Goal: Transaction & Acquisition: Book appointment/travel/reservation

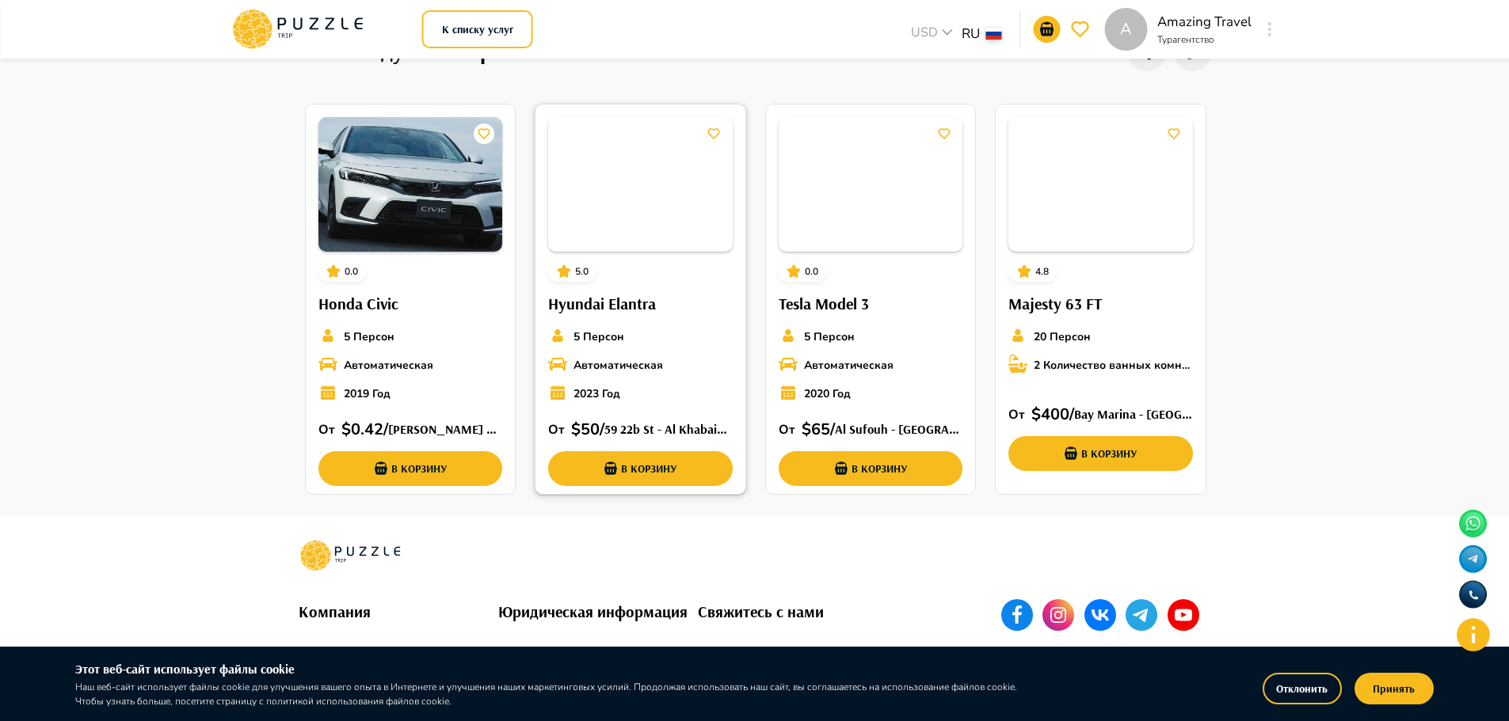
scroll to position [315, 0]
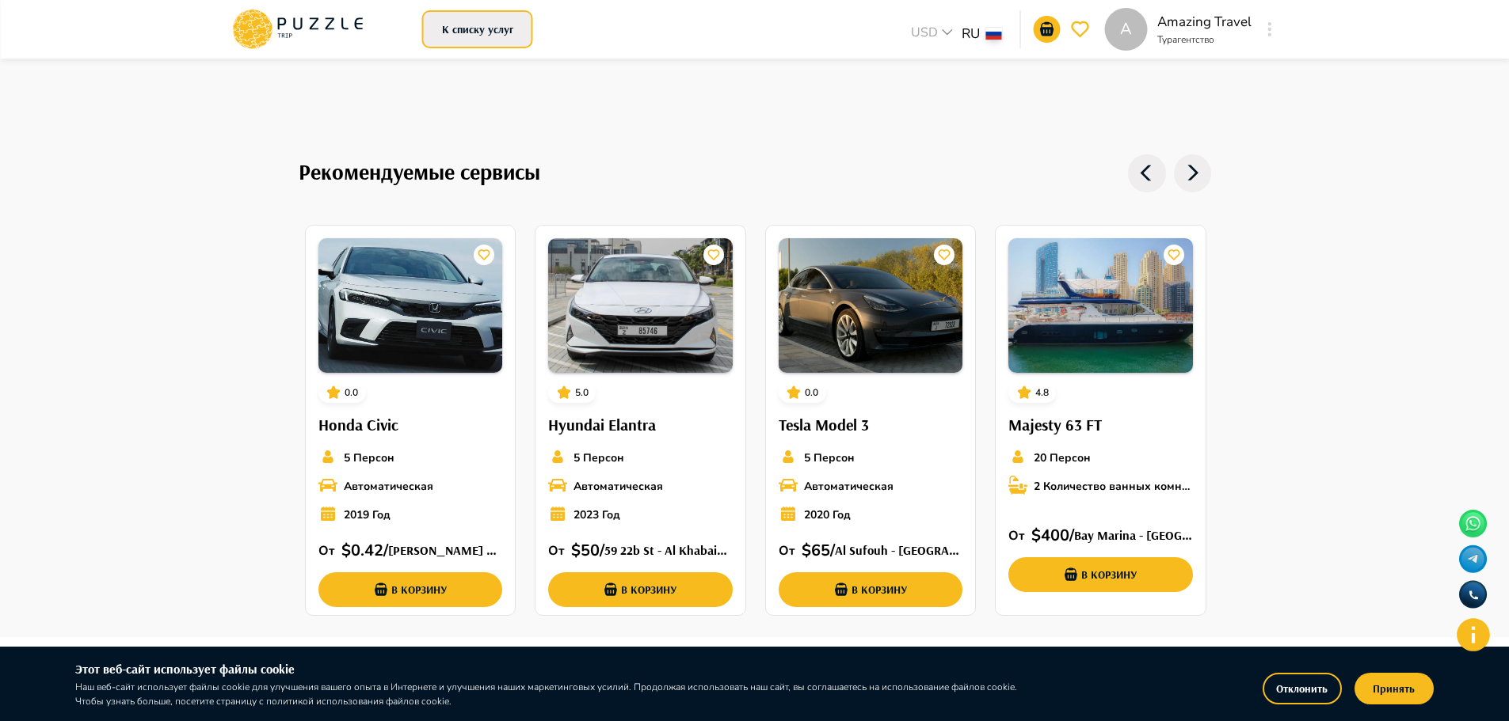
click at [483, 27] on button "К списку услуг" at bounding box center [477, 29] width 111 height 38
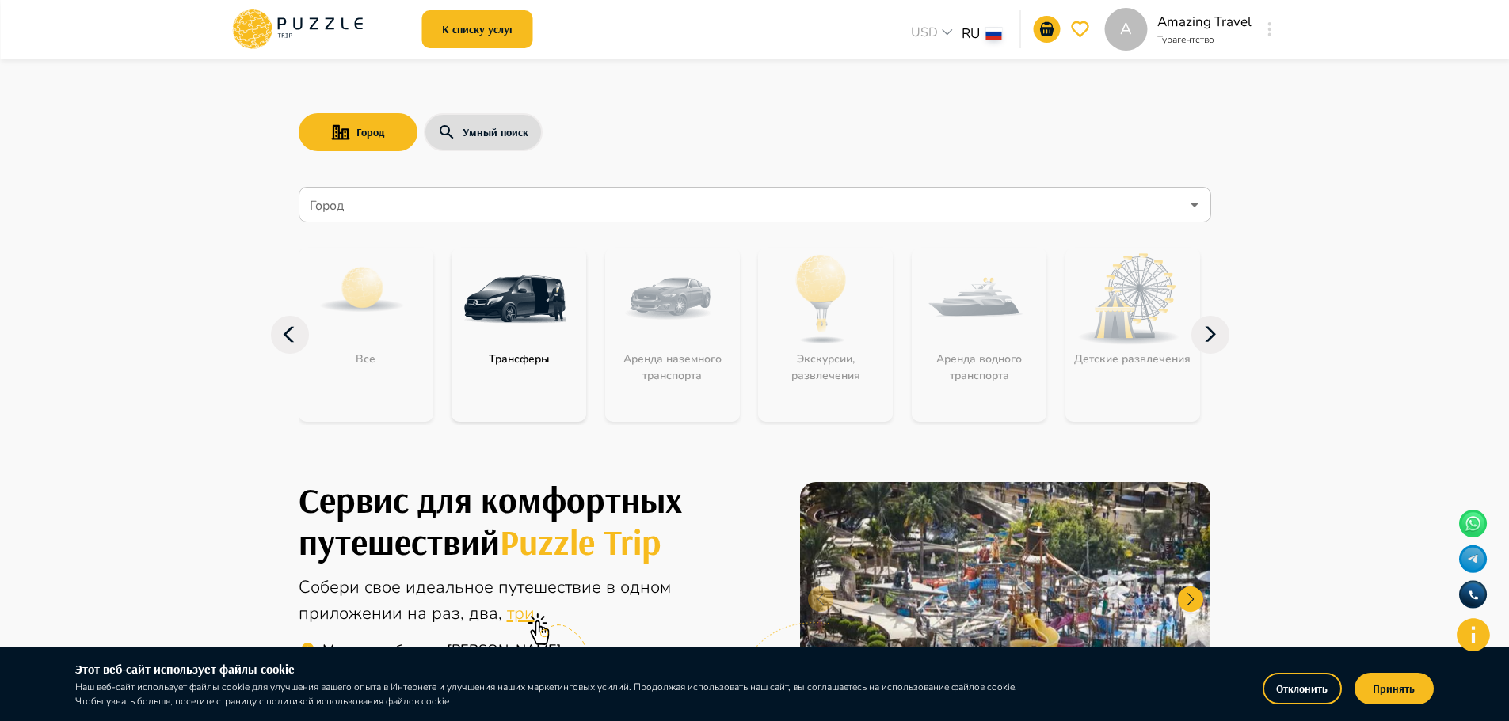
click at [512, 367] on p "Трансферы" at bounding box center [519, 359] width 77 height 17
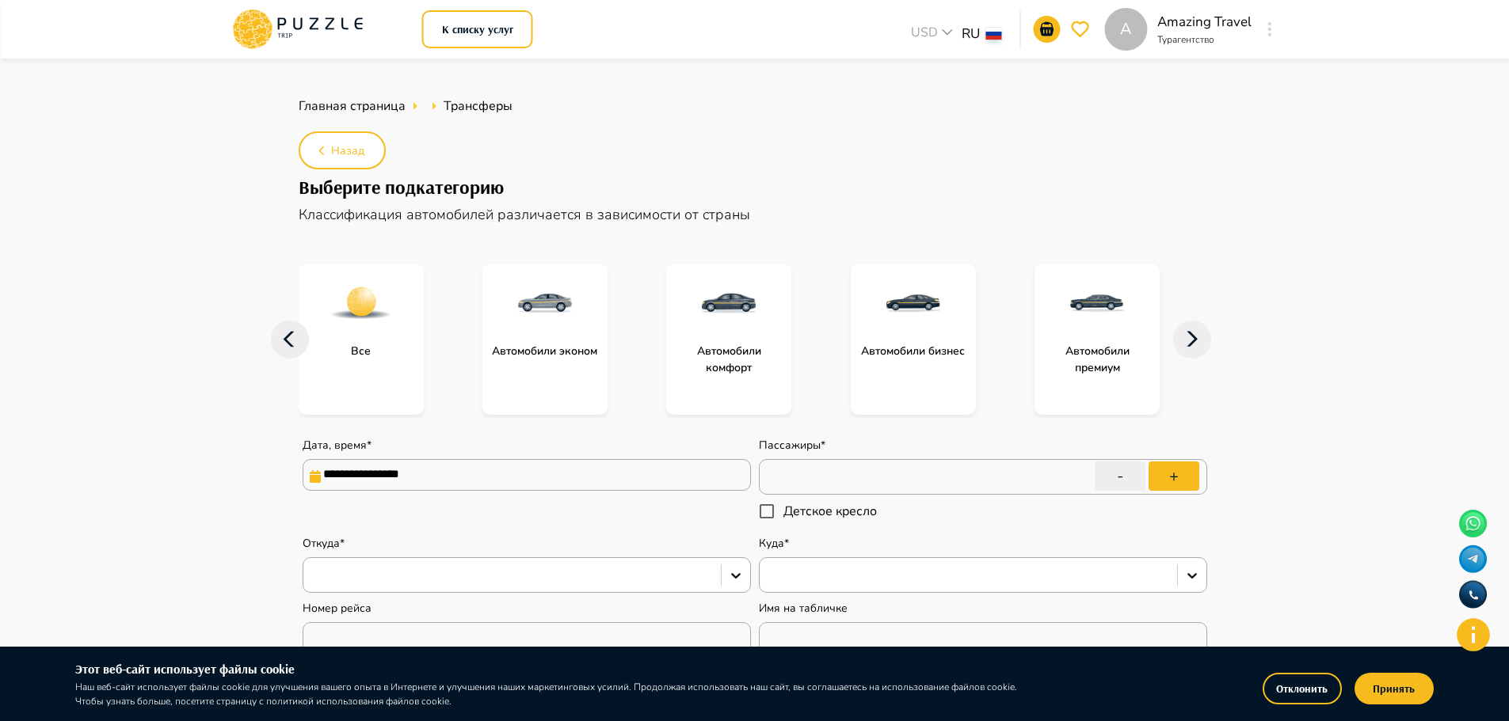
type textarea "*"
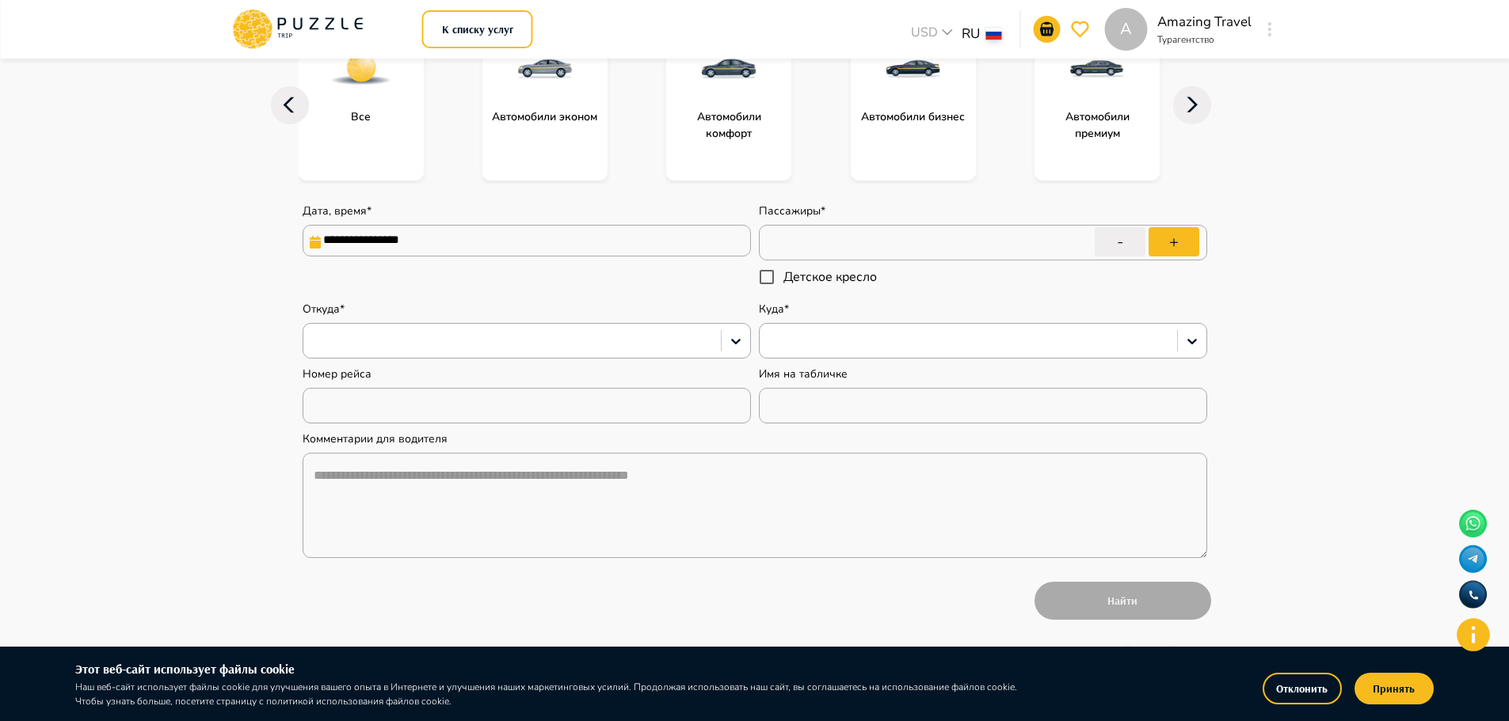
scroll to position [238, 0]
click at [477, 232] on input "**********" at bounding box center [527, 238] width 448 height 32
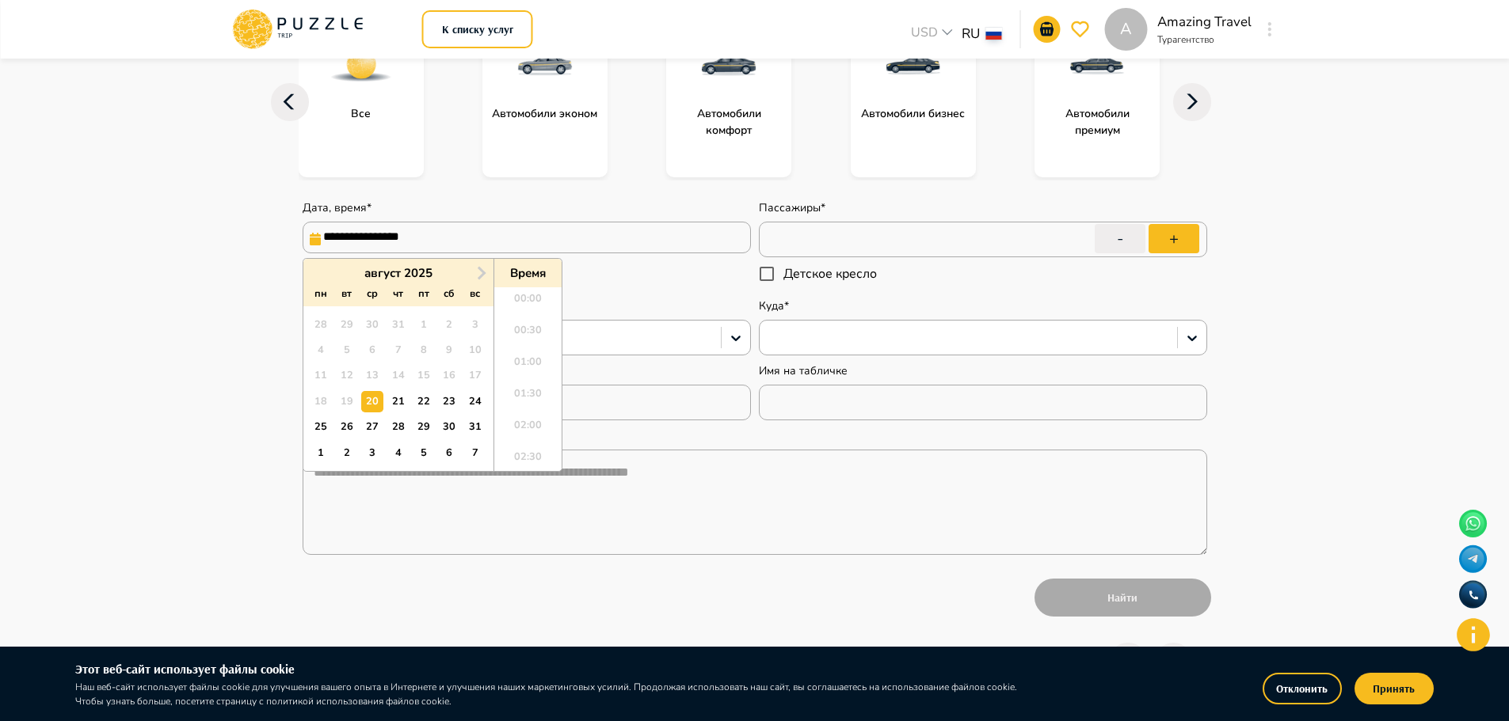
scroll to position [684, 0]
click at [480, 273] on span "Next Month" at bounding box center [480, 273] width 0 height 18
click at [469, 349] on div "14" at bounding box center [474, 350] width 21 height 21
type input "**********"
type textarea "*"
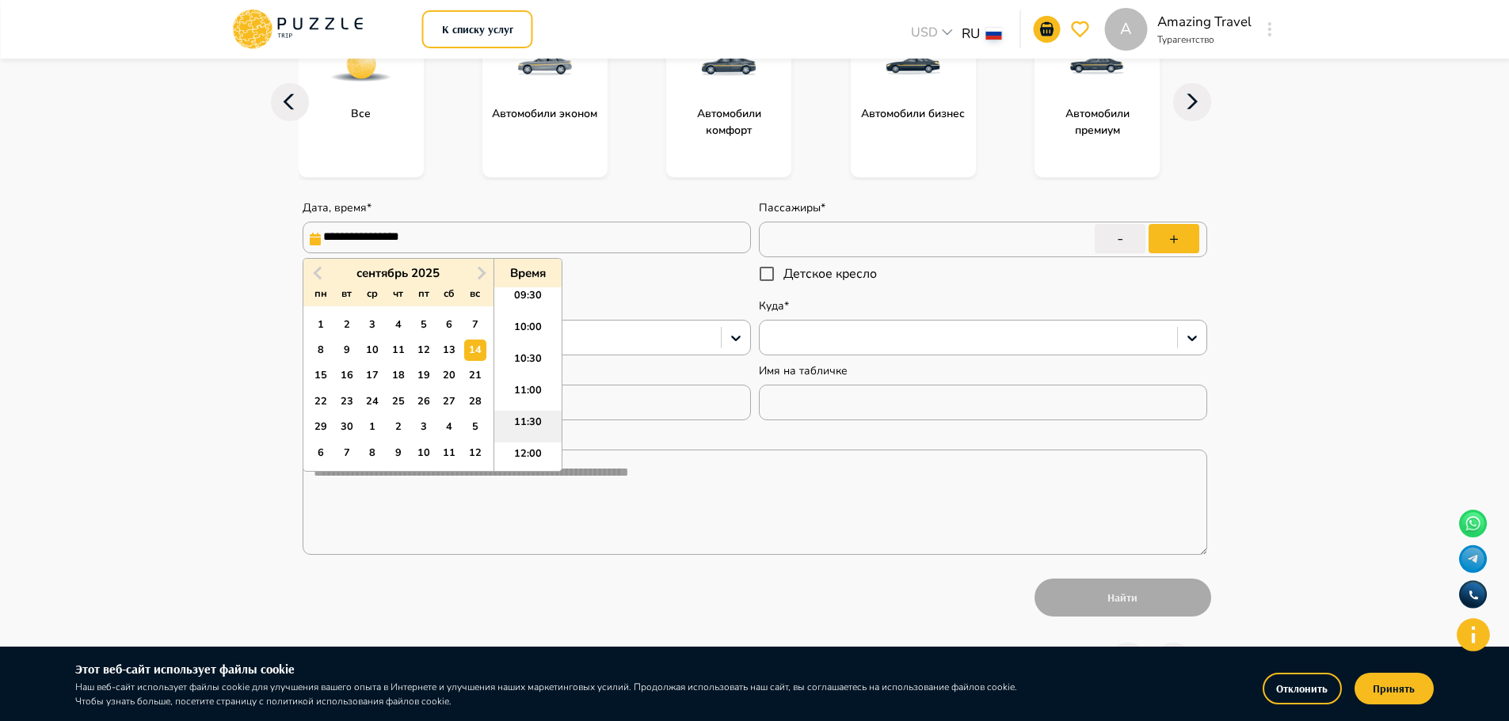
scroll to position [447, 0]
click at [540, 356] on li "08:00" at bounding box center [527, 364] width 67 height 32
type input "**********"
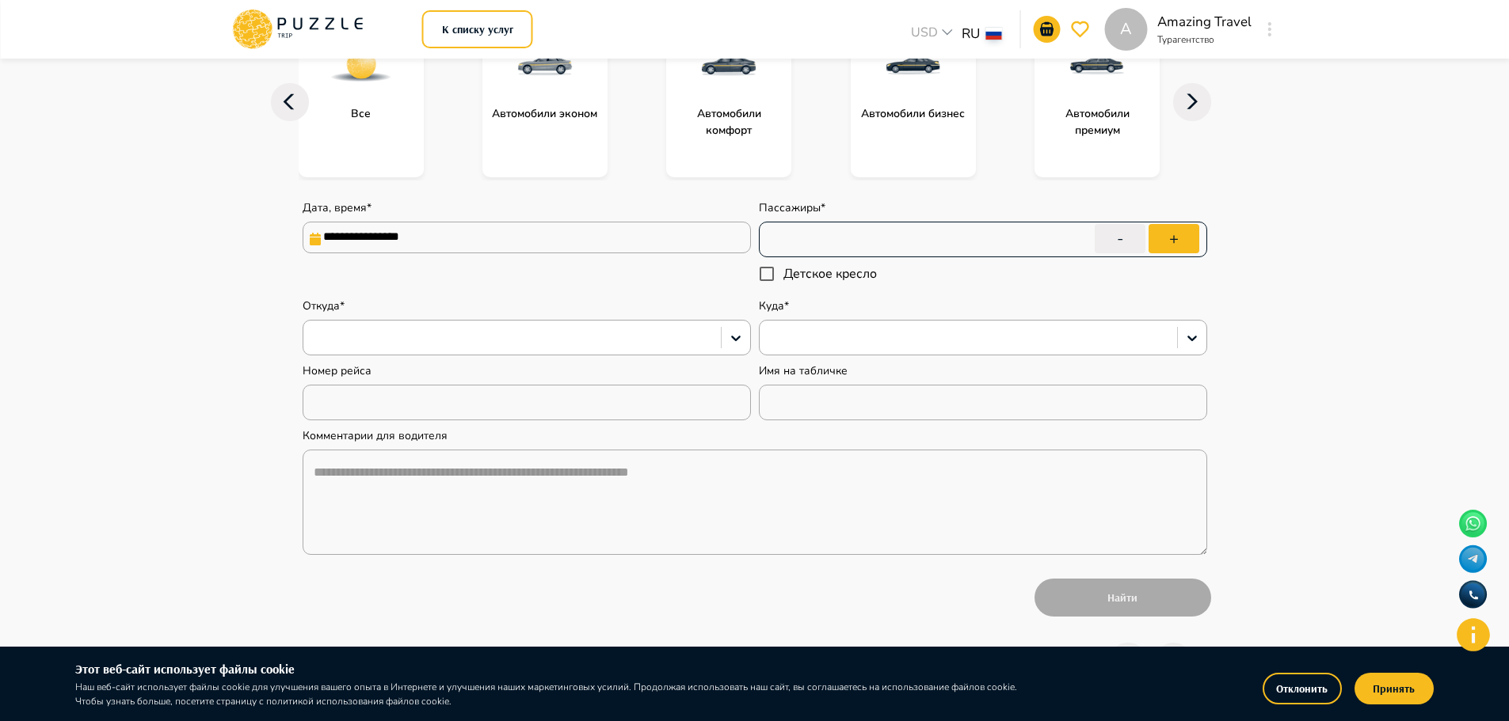
type textarea "*"
click at [1163, 237] on button "+" at bounding box center [1173, 238] width 51 height 29
type input "*"
click at [509, 350] on div at bounding box center [511, 338] width 417 height 27
type textarea "*"
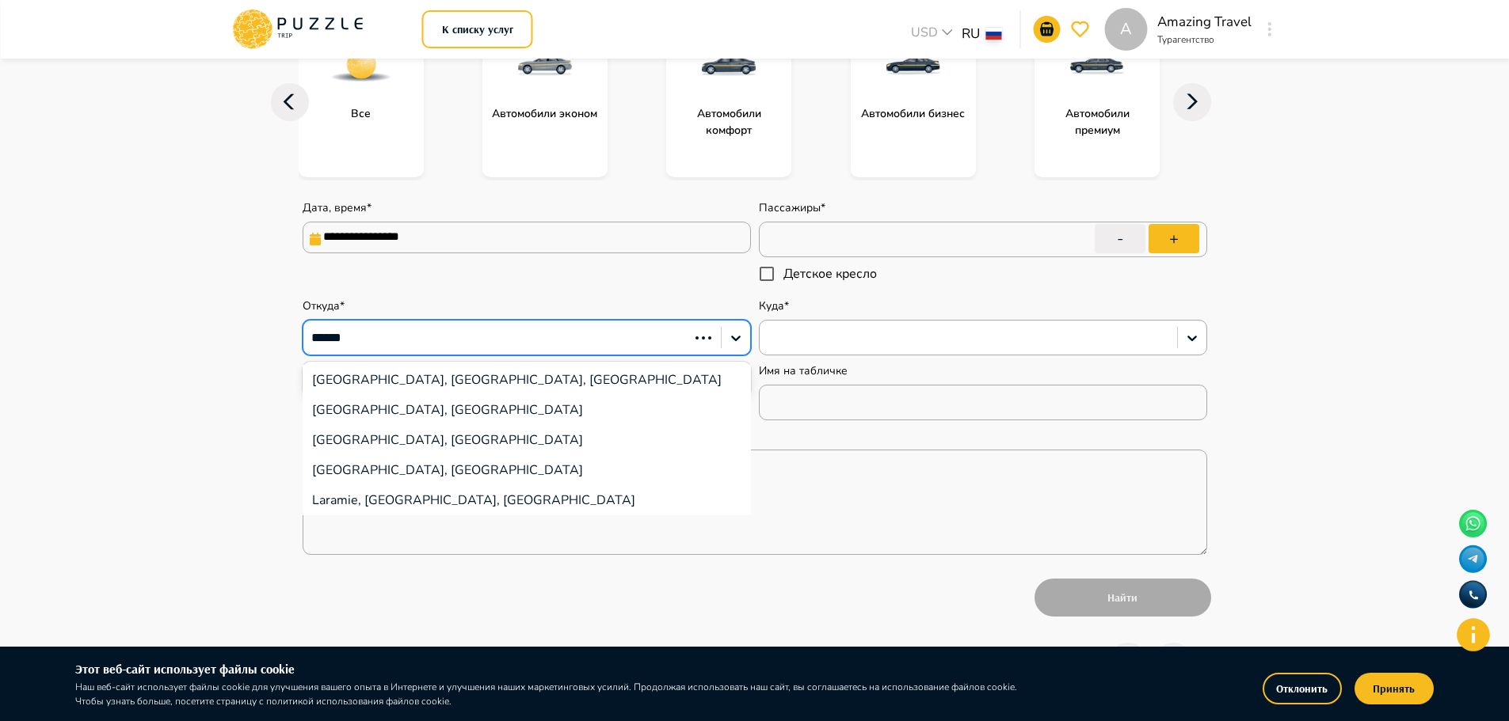
type input "*******"
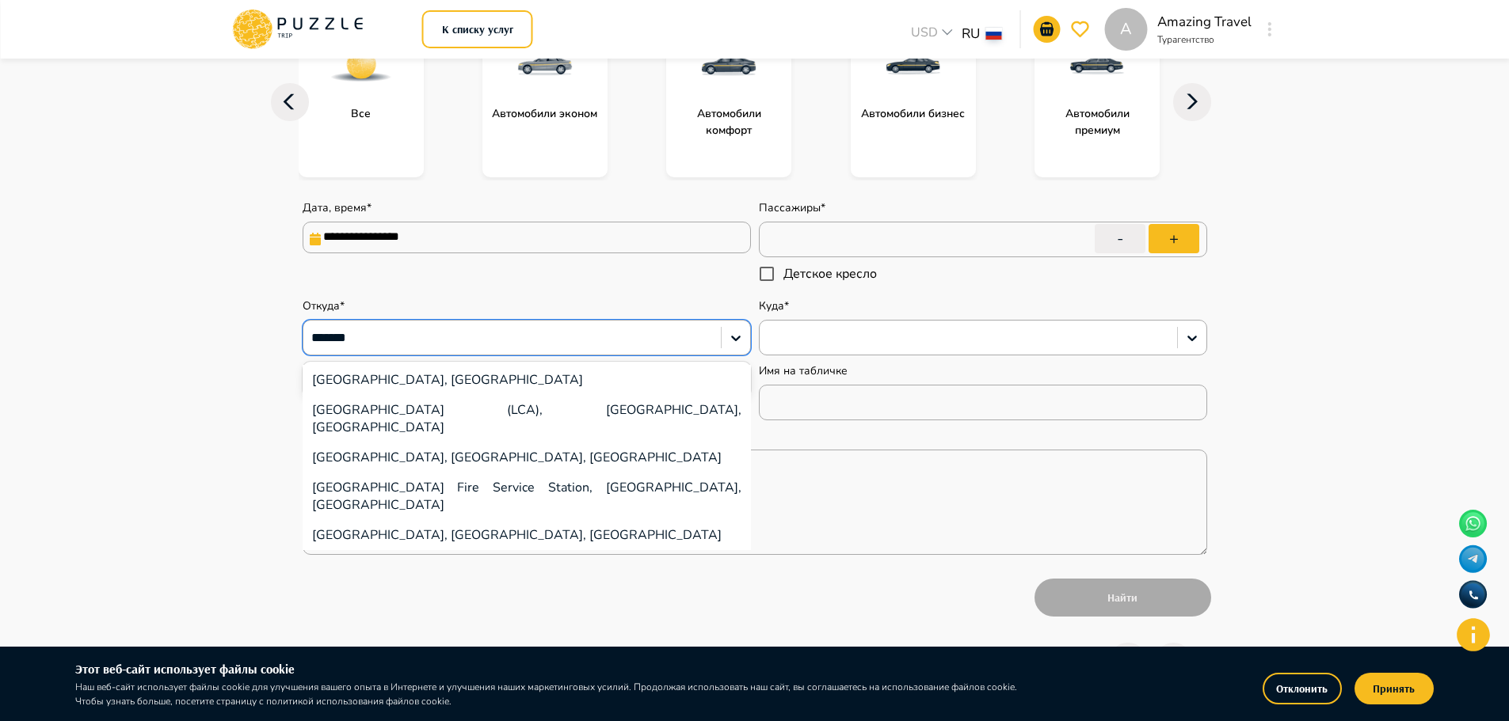
click at [495, 409] on div "[GEOGRAPHIC_DATA] (LCA), [GEOGRAPHIC_DATA], [GEOGRAPHIC_DATA]" at bounding box center [527, 419] width 448 height 48
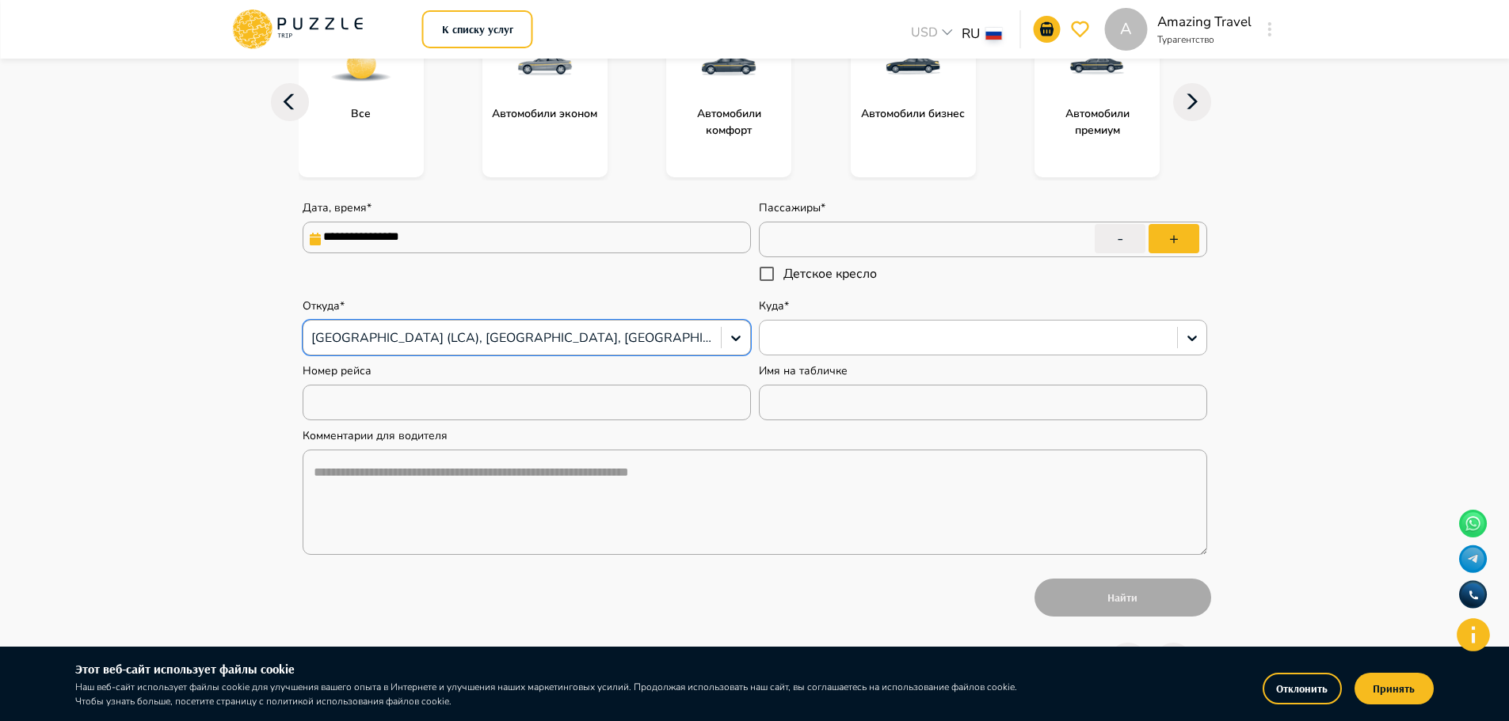
type textarea "*"
click at [843, 322] on div at bounding box center [983, 338] width 448 height 36
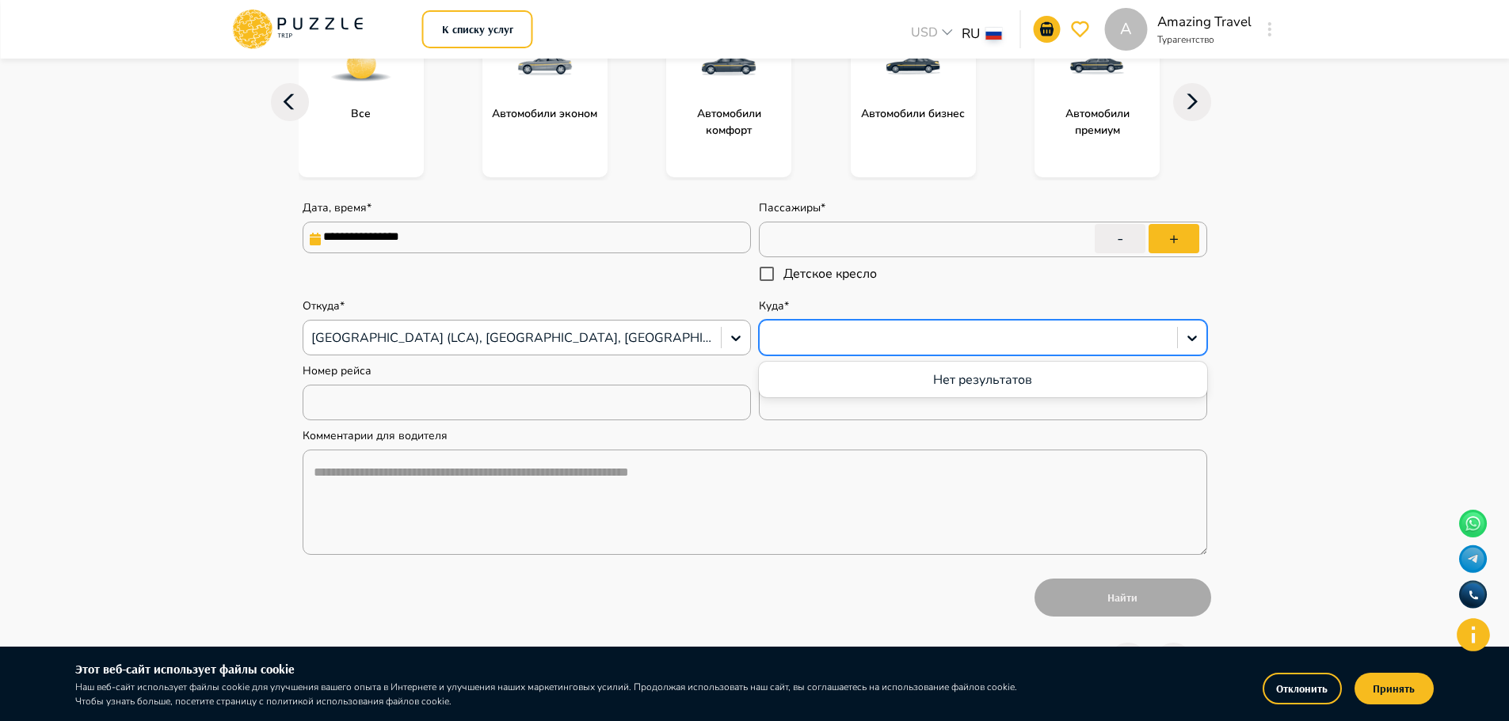
type input "*"
type textarea "*"
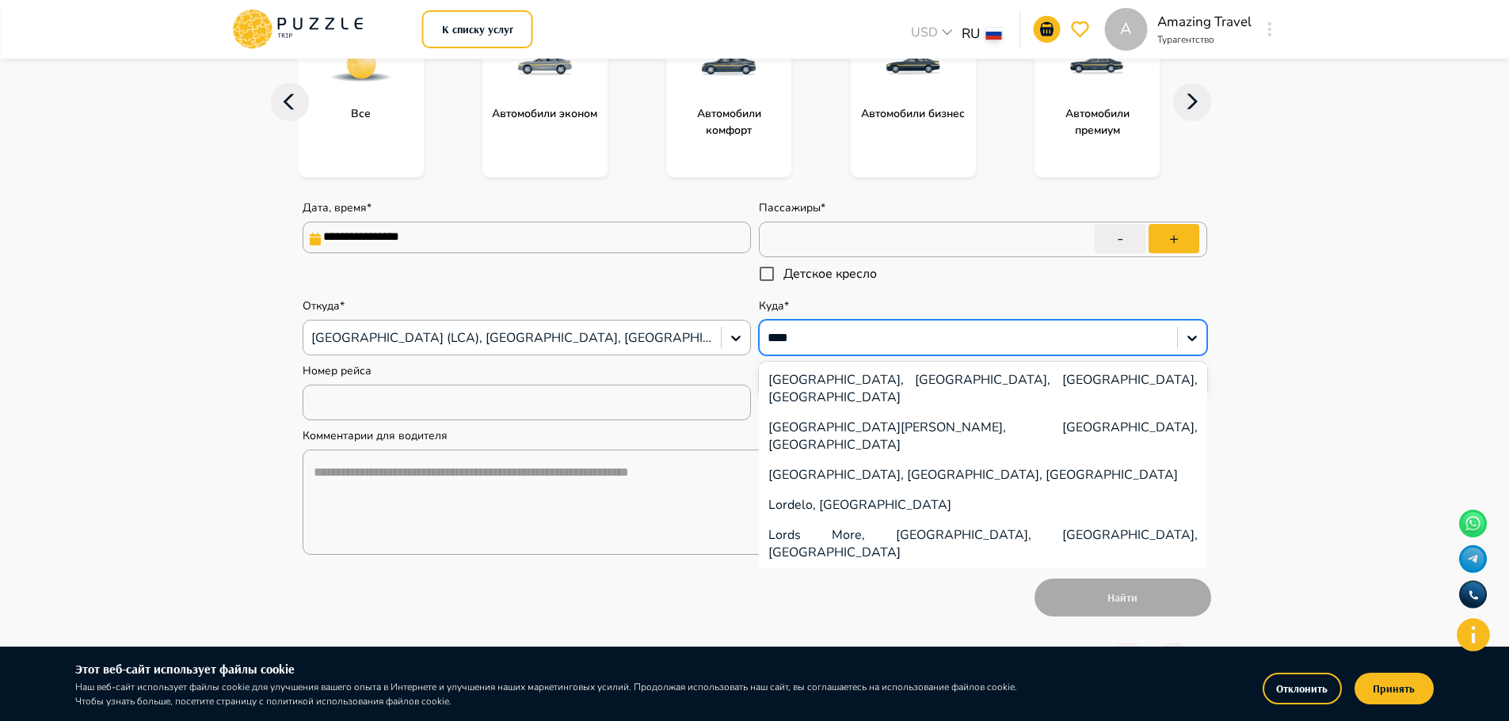
type input "*****"
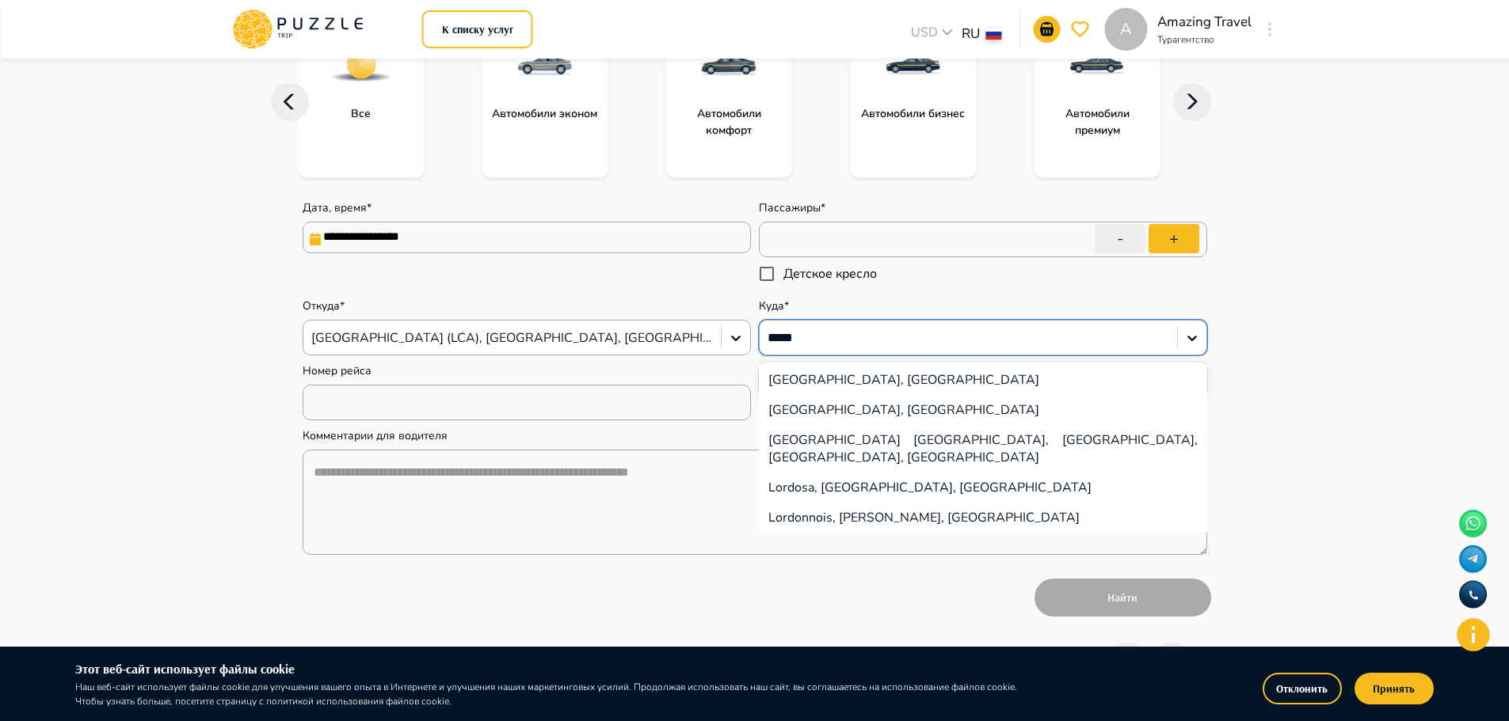
click at [856, 375] on div "[GEOGRAPHIC_DATA], [GEOGRAPHIC_DATA]" at bounding box center [983, 380] width 448 height 30
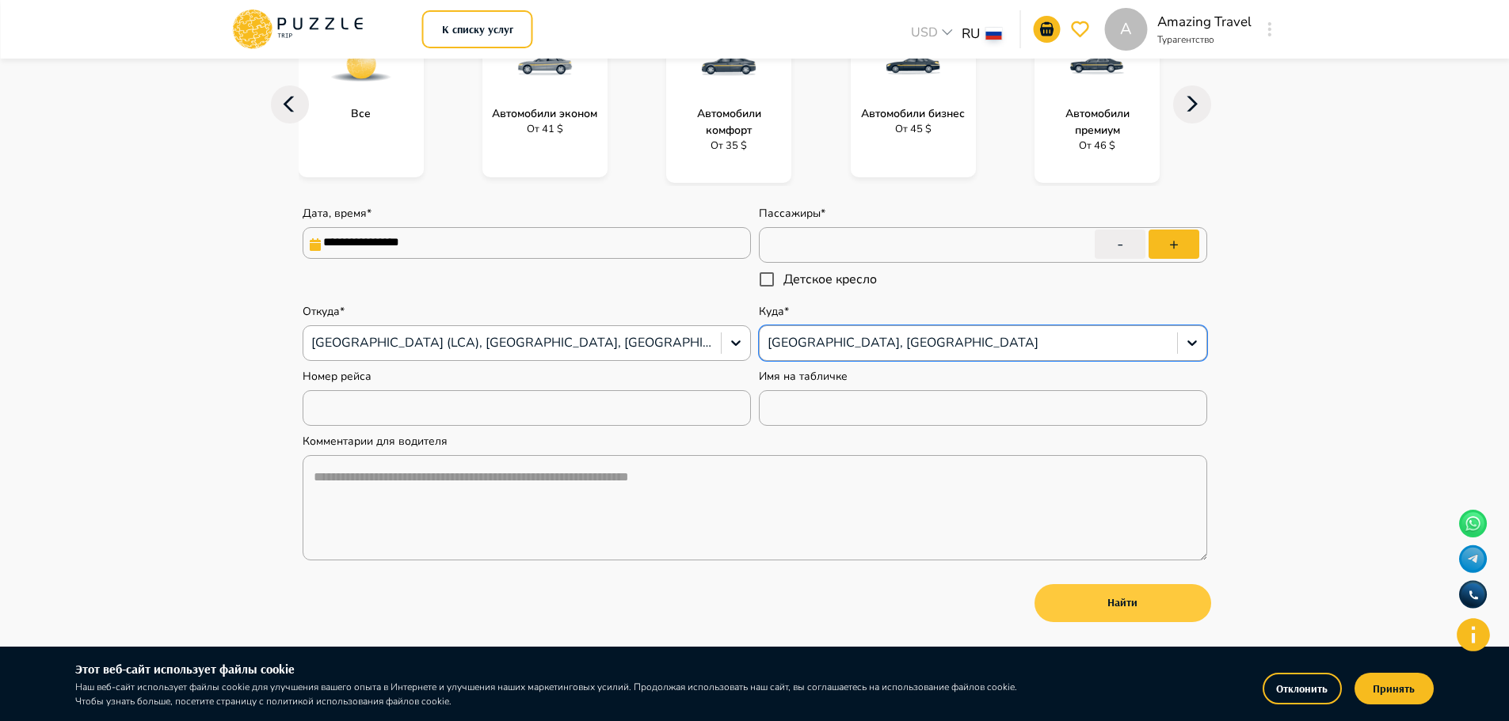
click at [1108, 596] on button "Найти" at bounding box center [1122, 603] width 177 height 38
type textarea "*"
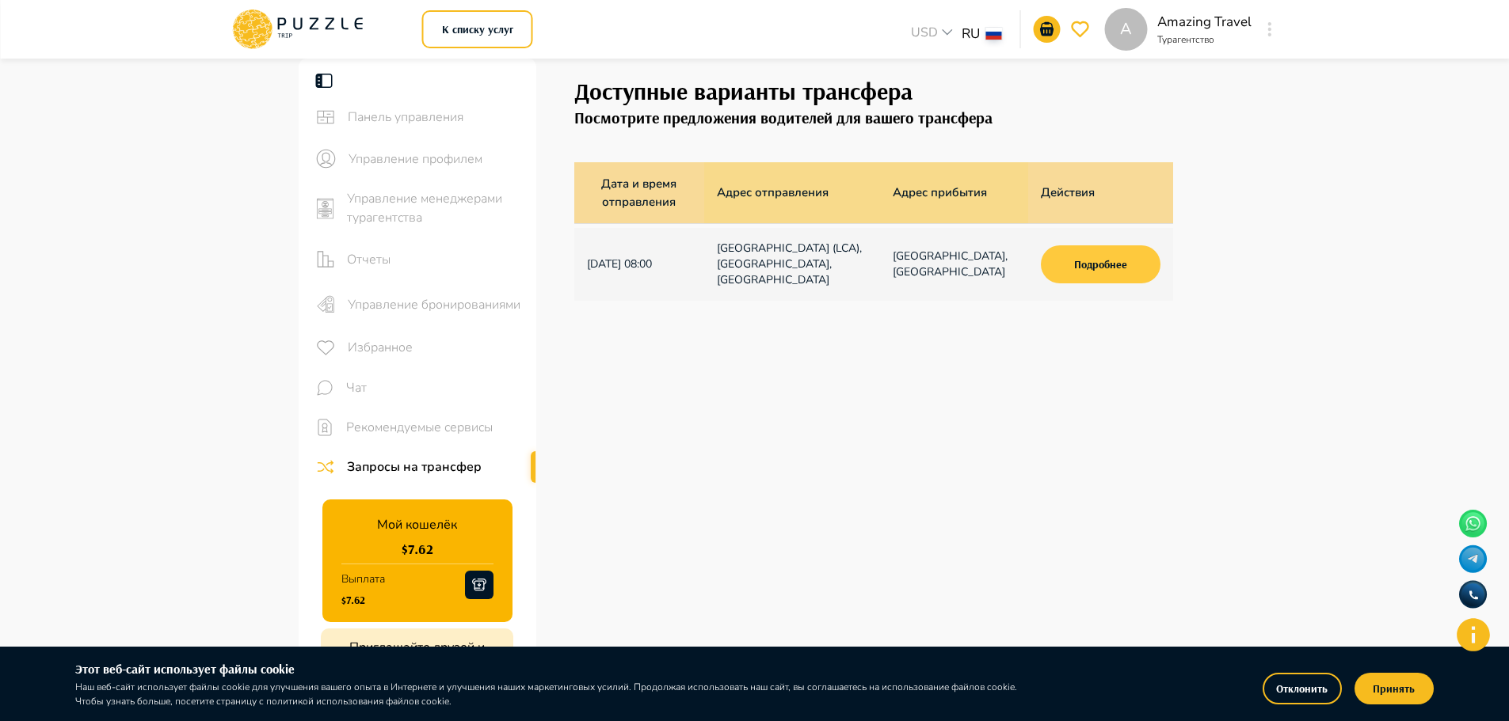
click at [1093, 257] on button "Подробнее" at bounding box center [1100, 264] width 119 height 38
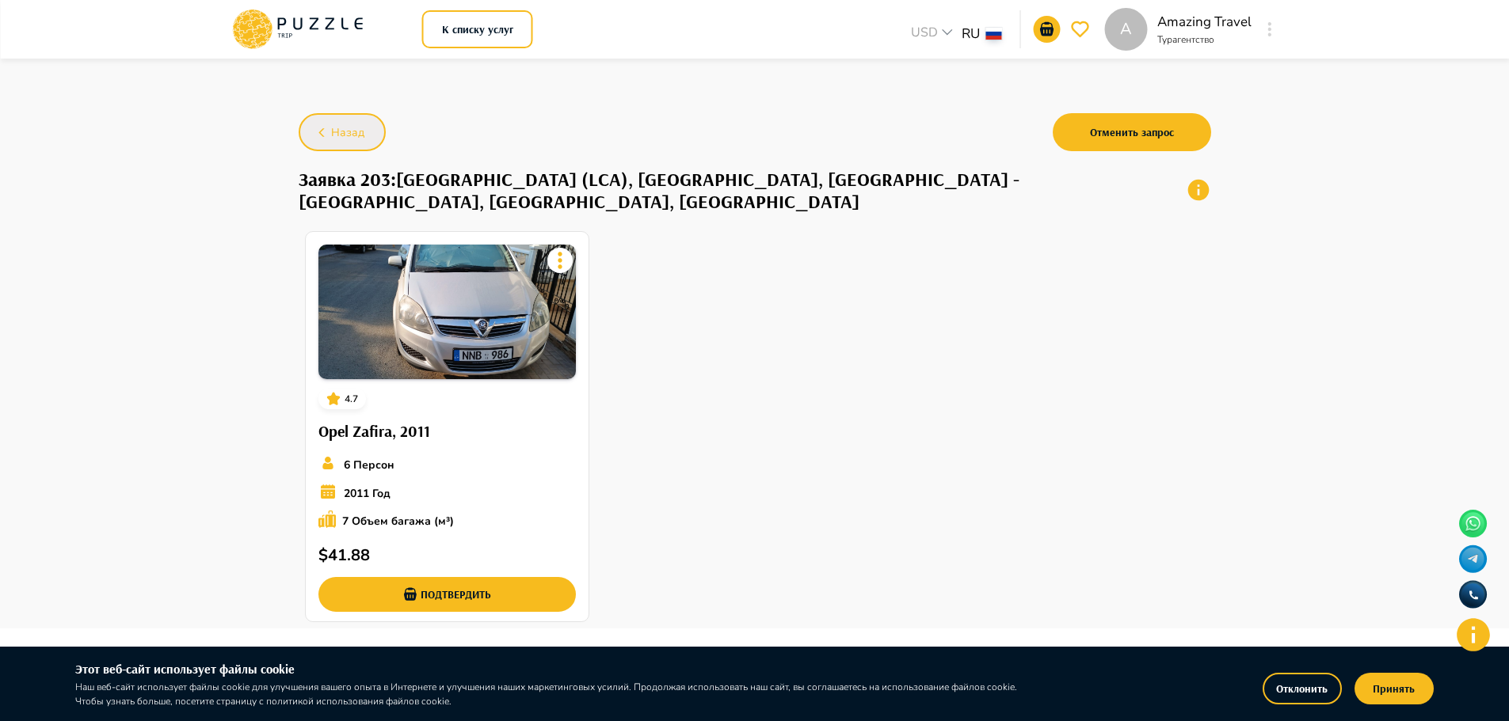
click at [341, 120] on button "Назад" at bounding box center [342, 132] width 87 height 38
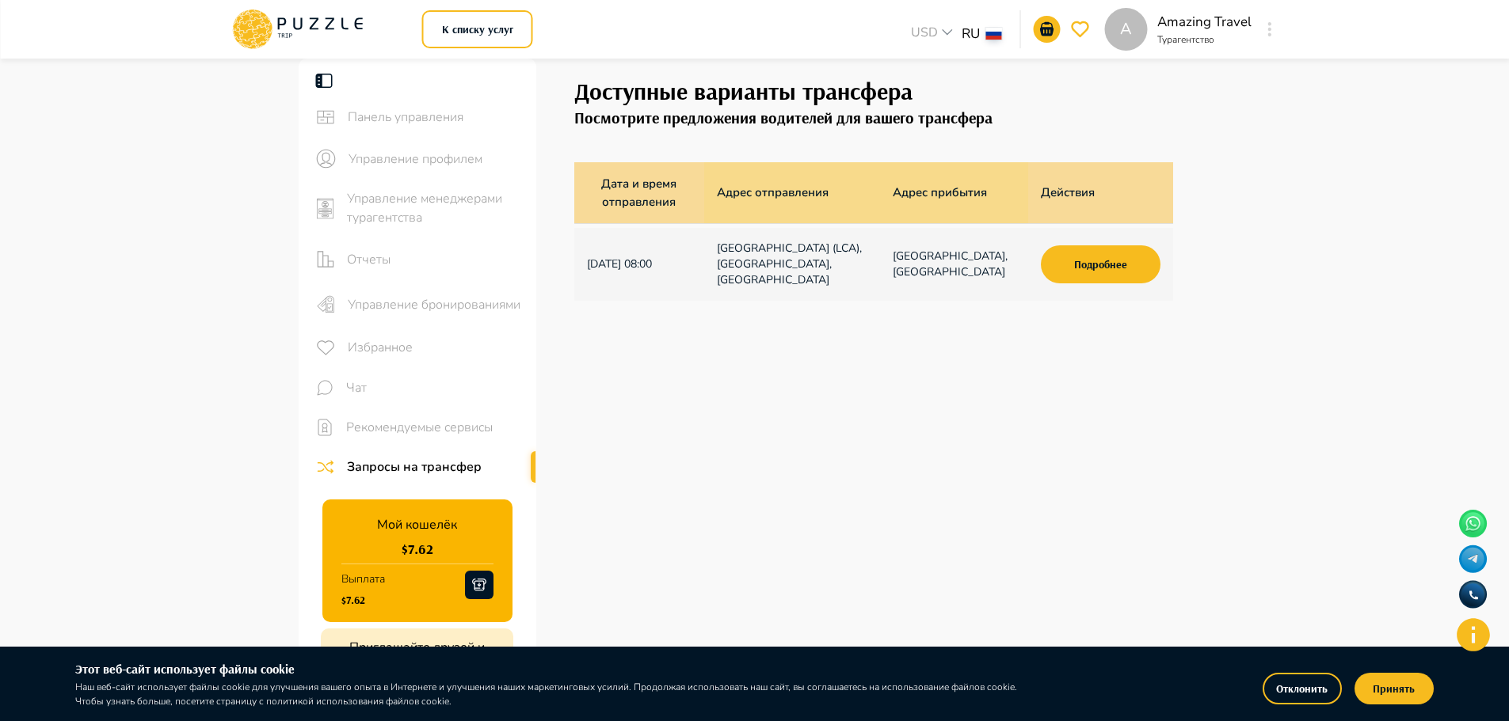
scroll to position [238, 0]
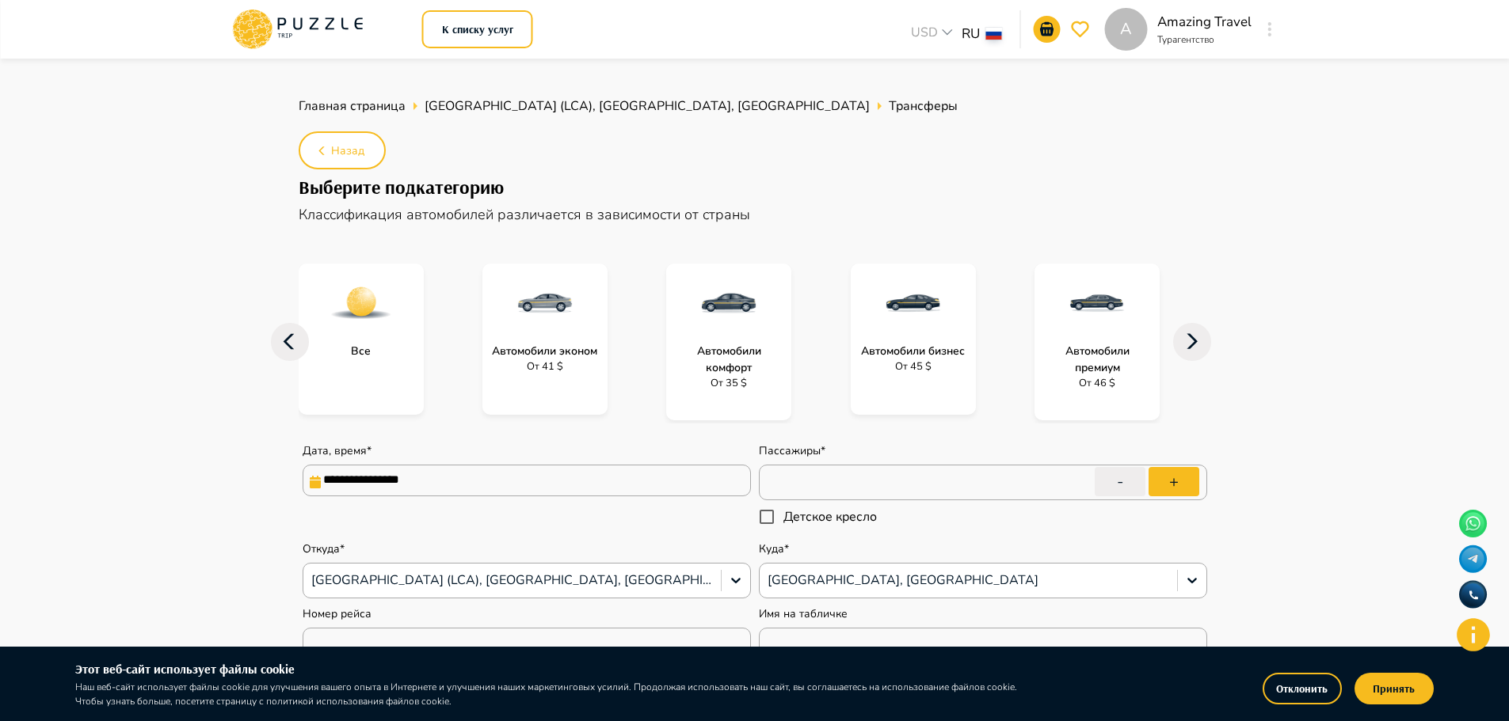
type textarea "*"
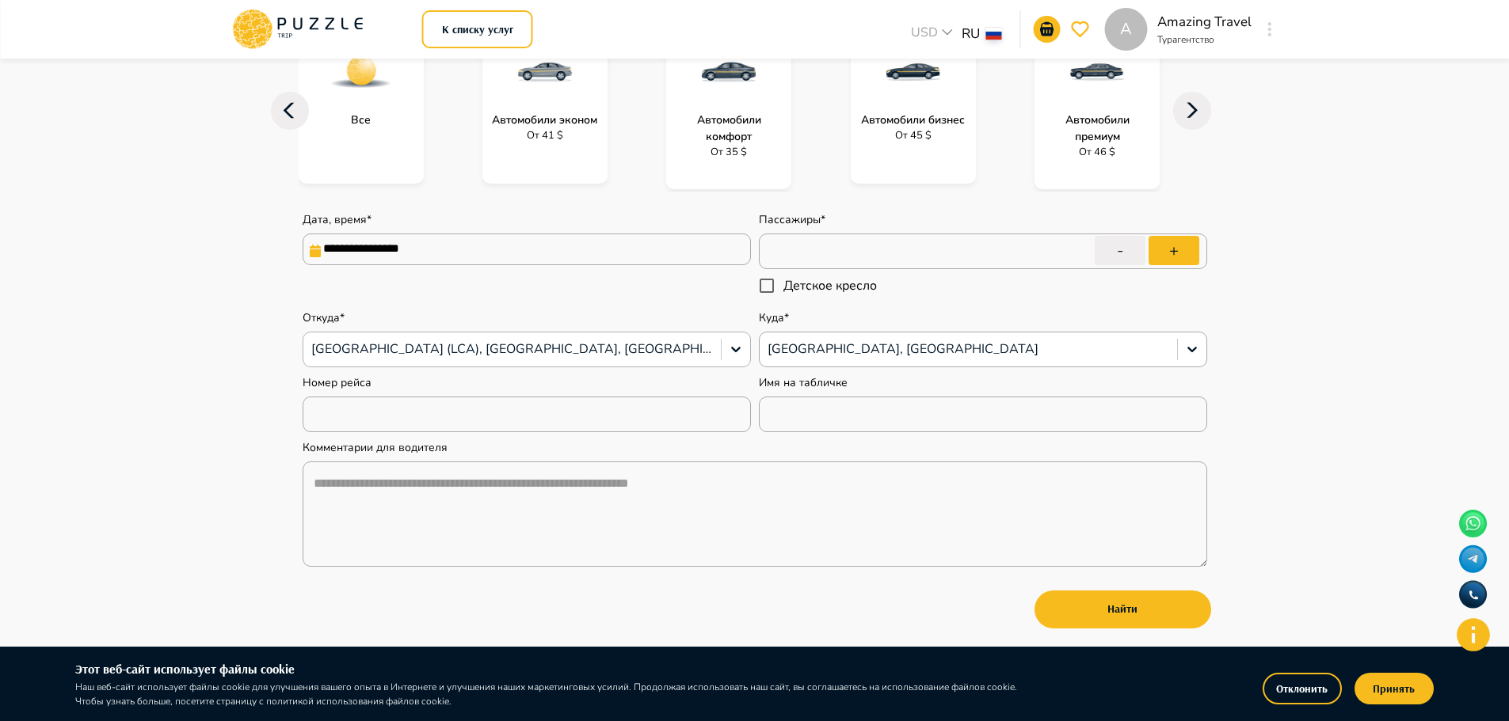
scroll to position [238, 0]
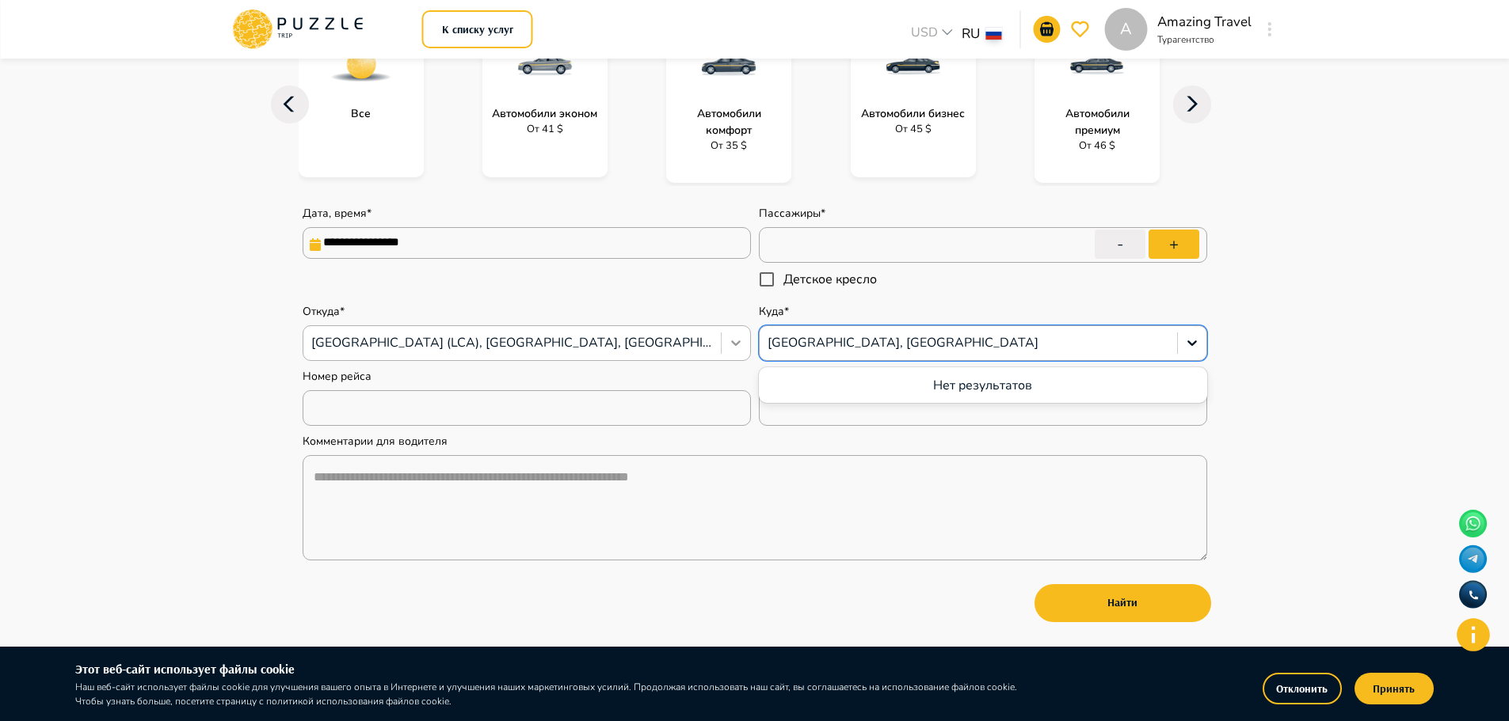
drag, startPoint x: 1086, startPoint y: 344, endPoint x: 748, endPoint y: 344, distance: 338.1
click at [748, 344] on div "**********" at bounding box center [755, 375] width 912 height 379
click at [1059, 338] on div at bounding box center [967, 343] width 401 height 21
click at [1080, 338] on div at bounding box center [967, 343] width 401 height 21
click at [1081, 338] on div at bounding box center [967, 343] width 401 height 21
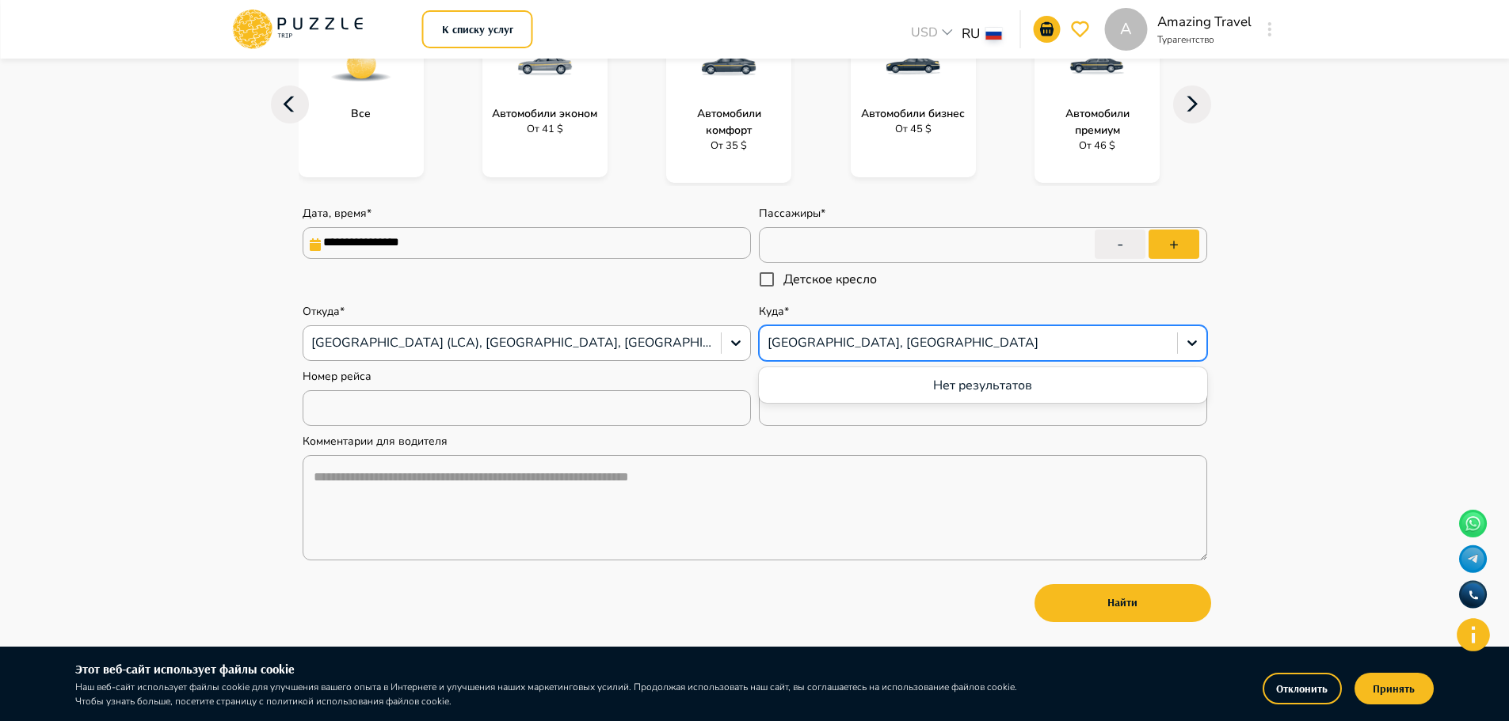
drag, startPoint x: 1081, startPoint y: 338, endPoint x: 812, endPoint y: 344, distance: 269.3
click at [812, 344] on div at bounding box center [967, 343] width 401 height 21
drag, startPoint x: 771, startPoint y: 343, endPoint x: 1093, endPoint y: 343, distance: 321.5
click at [1092, 343] on div at bounding box center [967, 343] width 401 height 21
click at [1085, 344] on div at bounding box center [967, 343] width 401 height 21
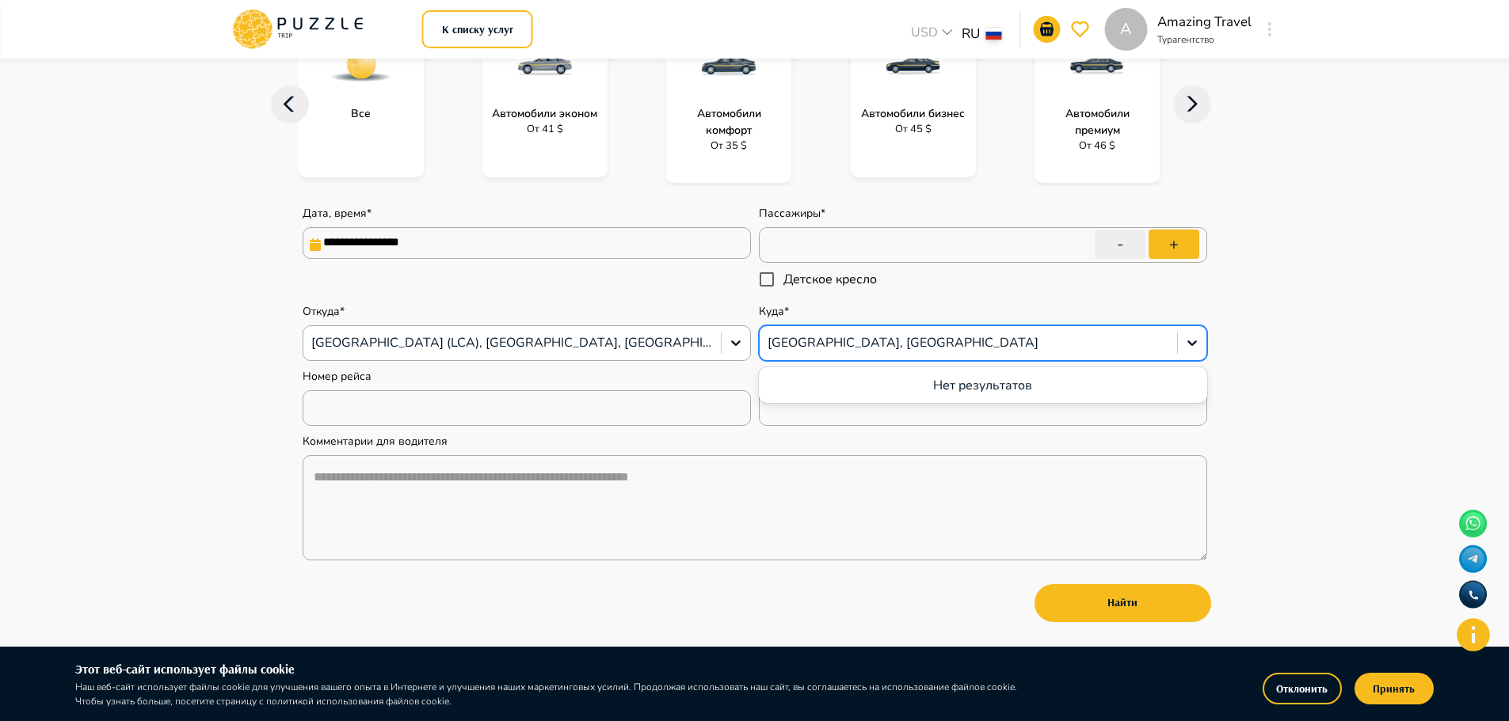
type input "*"
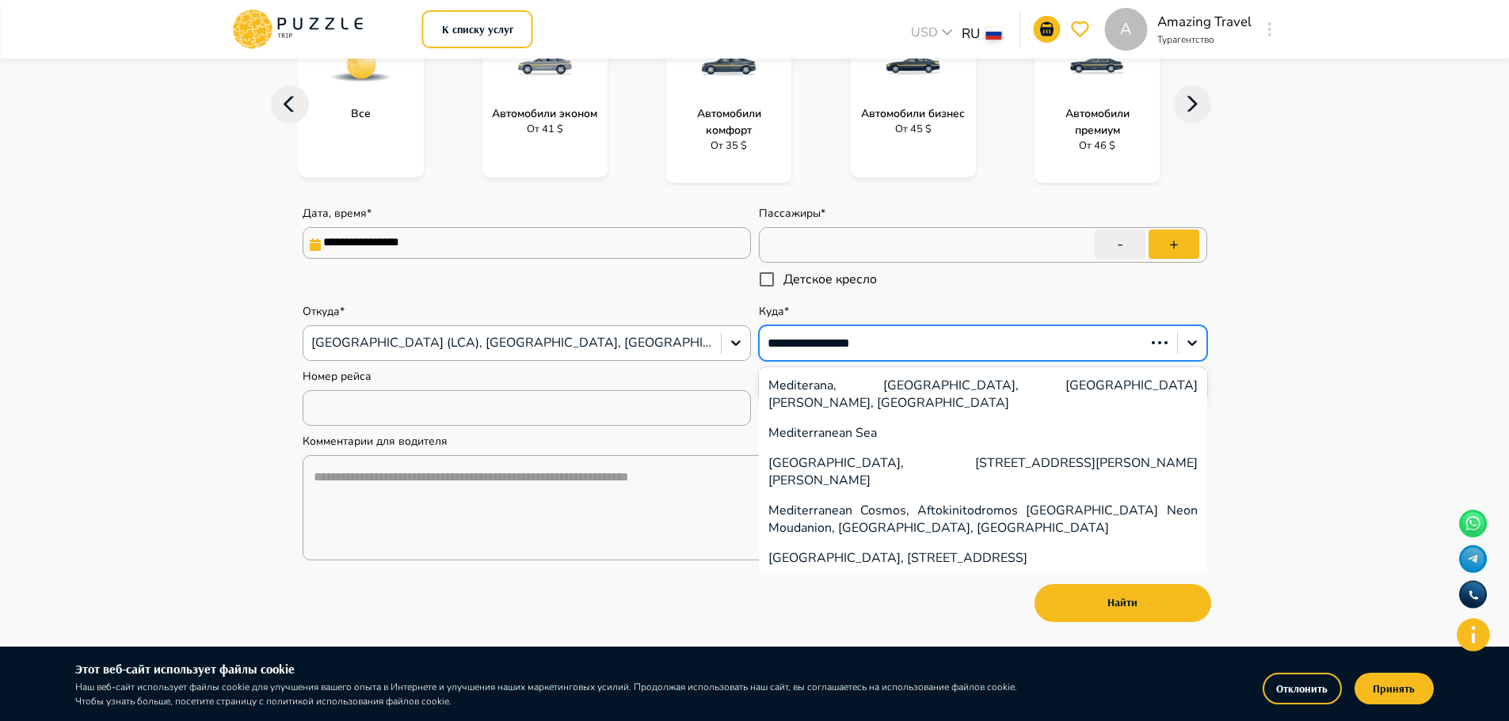
type input "**********"
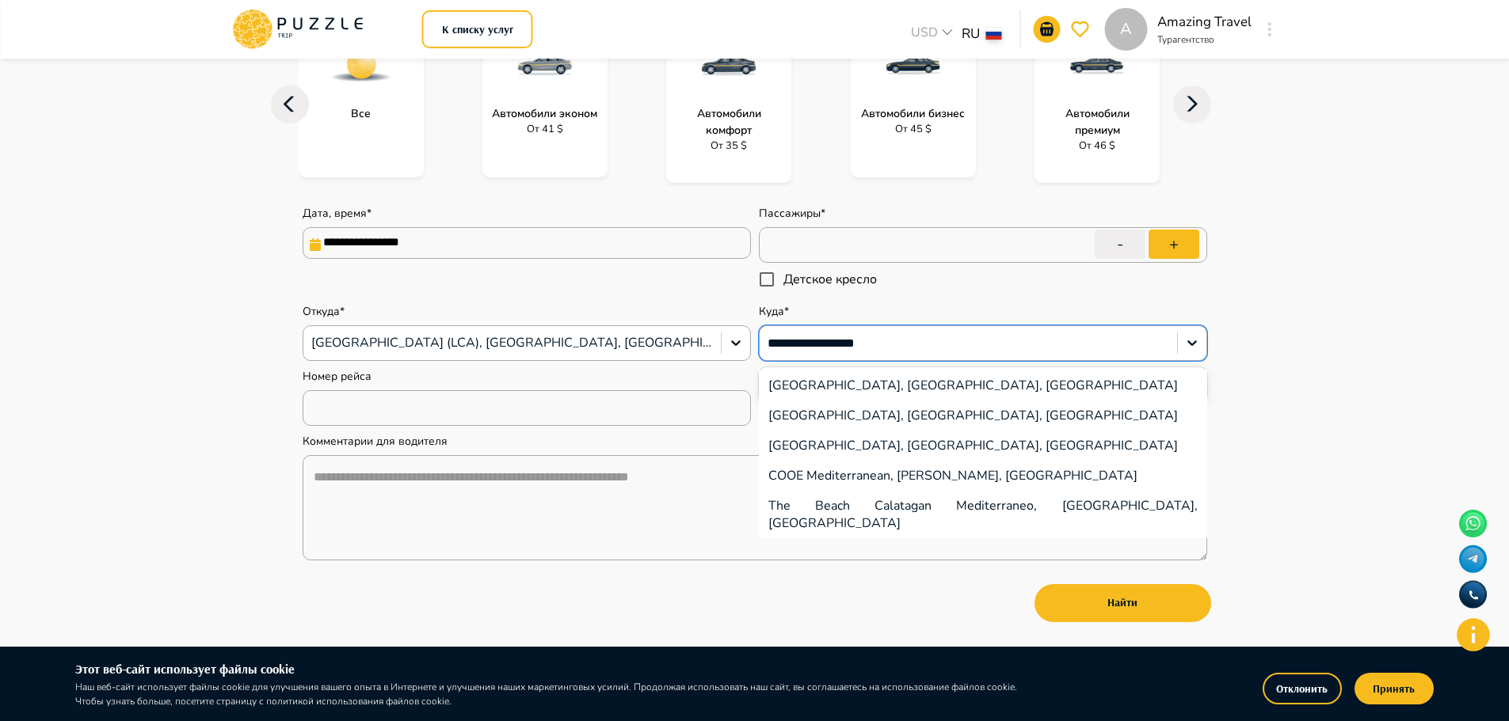
click at [1010, 387] on div "[GEOGRAPHIC_DATA], [GEOGRAPHIC_DATA], [GEOGRAPHIC_DATA]" at bounding box center [983, 386] width 448 height 30
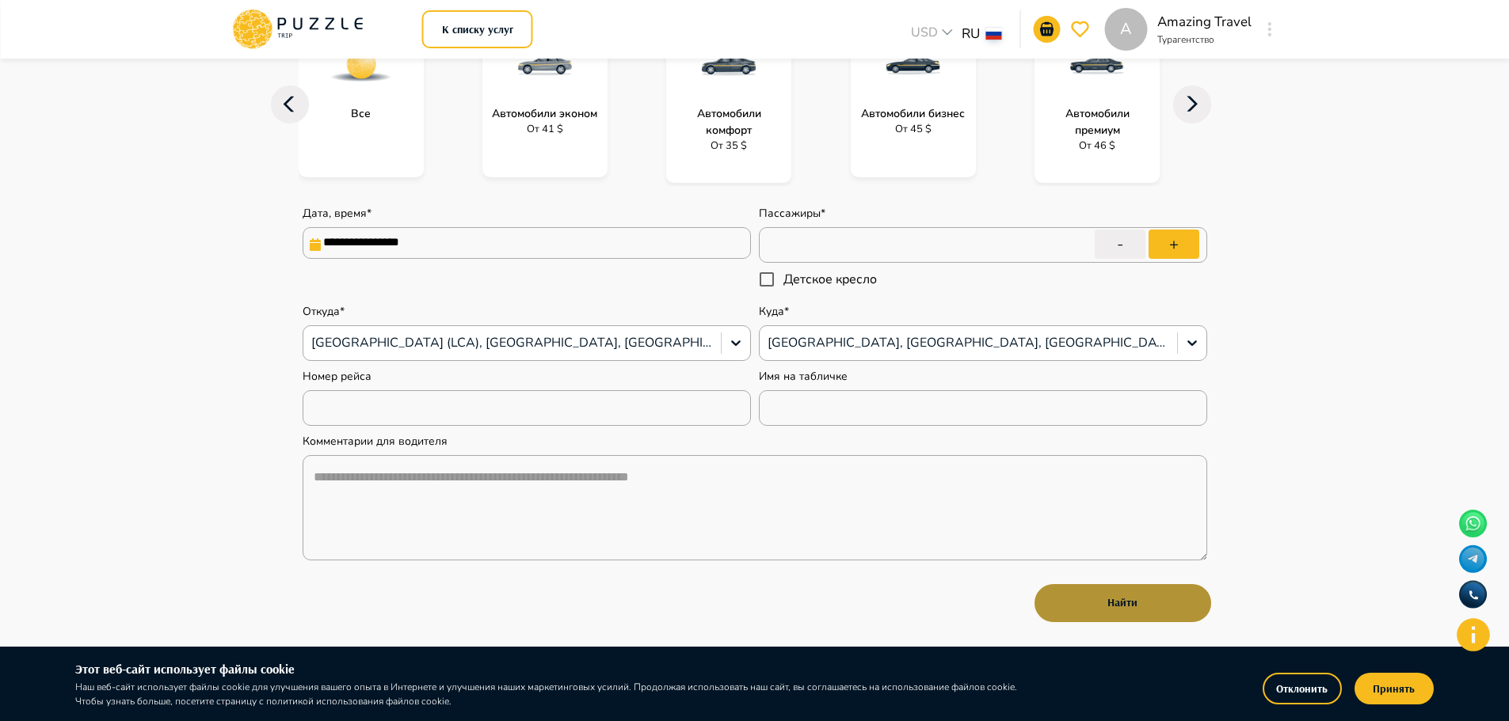
click at [1102, 602] on button "Найти" at bounding box center [1122, 603] width 177 height 38
type textarea "*"
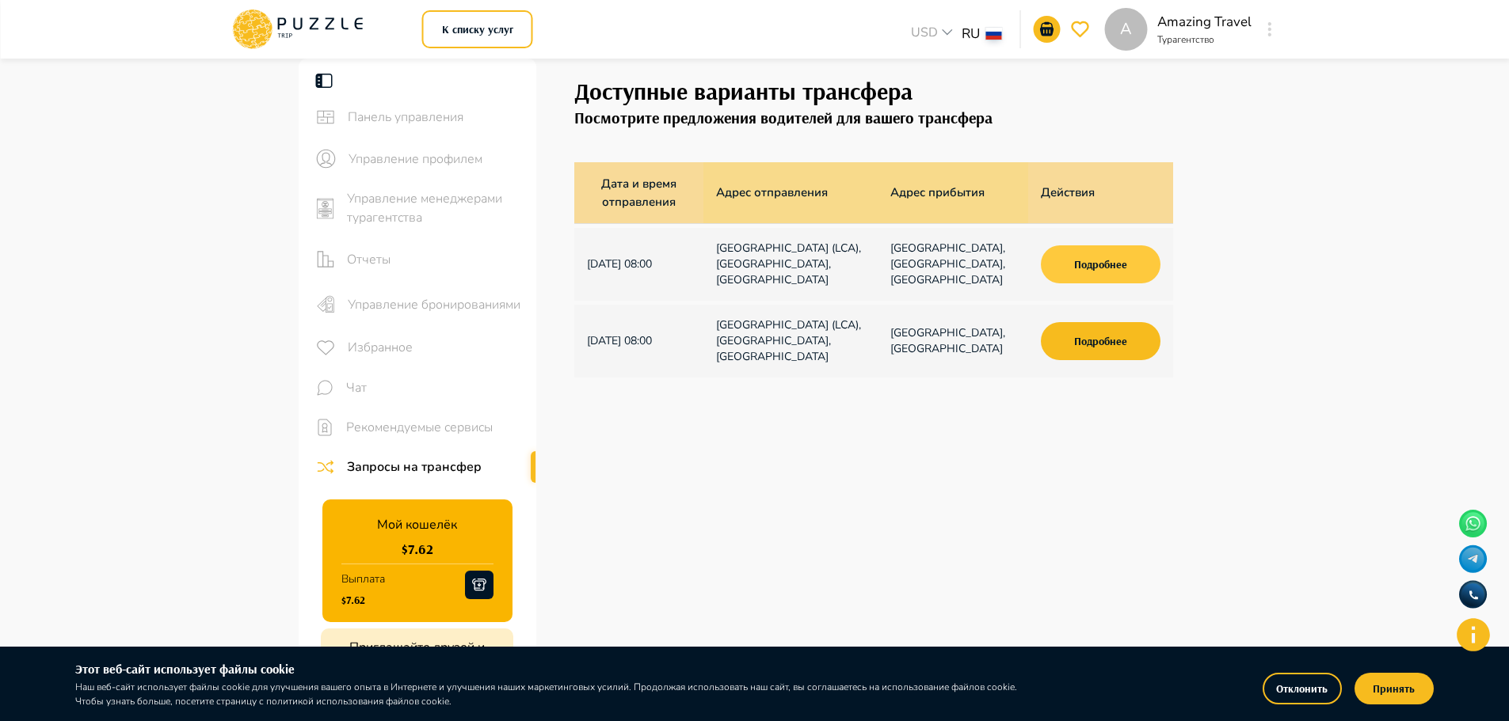
click at [1103, 271] on button "Подробнее" at bounding box center [1100, 264] width 119 height 38
